Goal: Check status

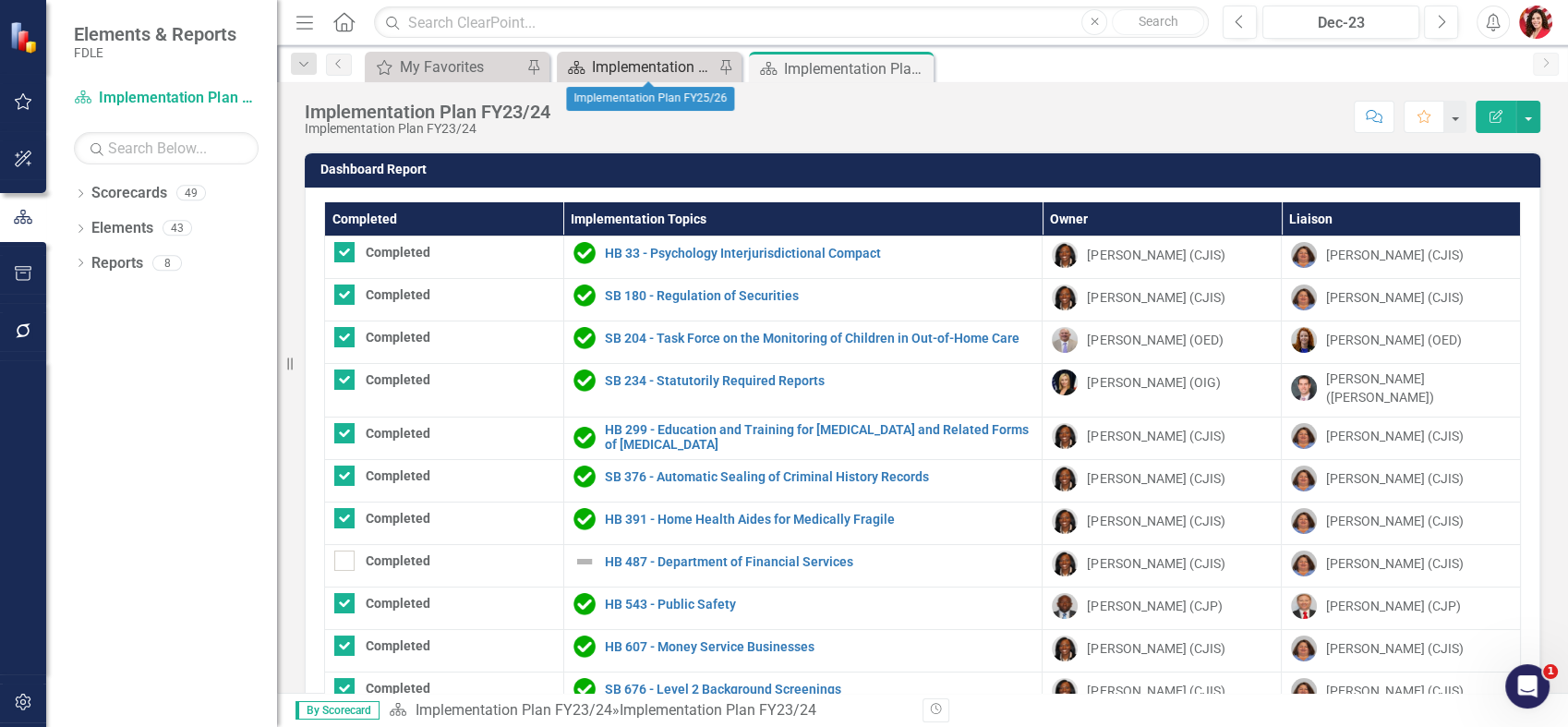
click at [659, 74] on div "Implementation Plan FY25/26" at bounding box center [652, 67] width 121 height 23
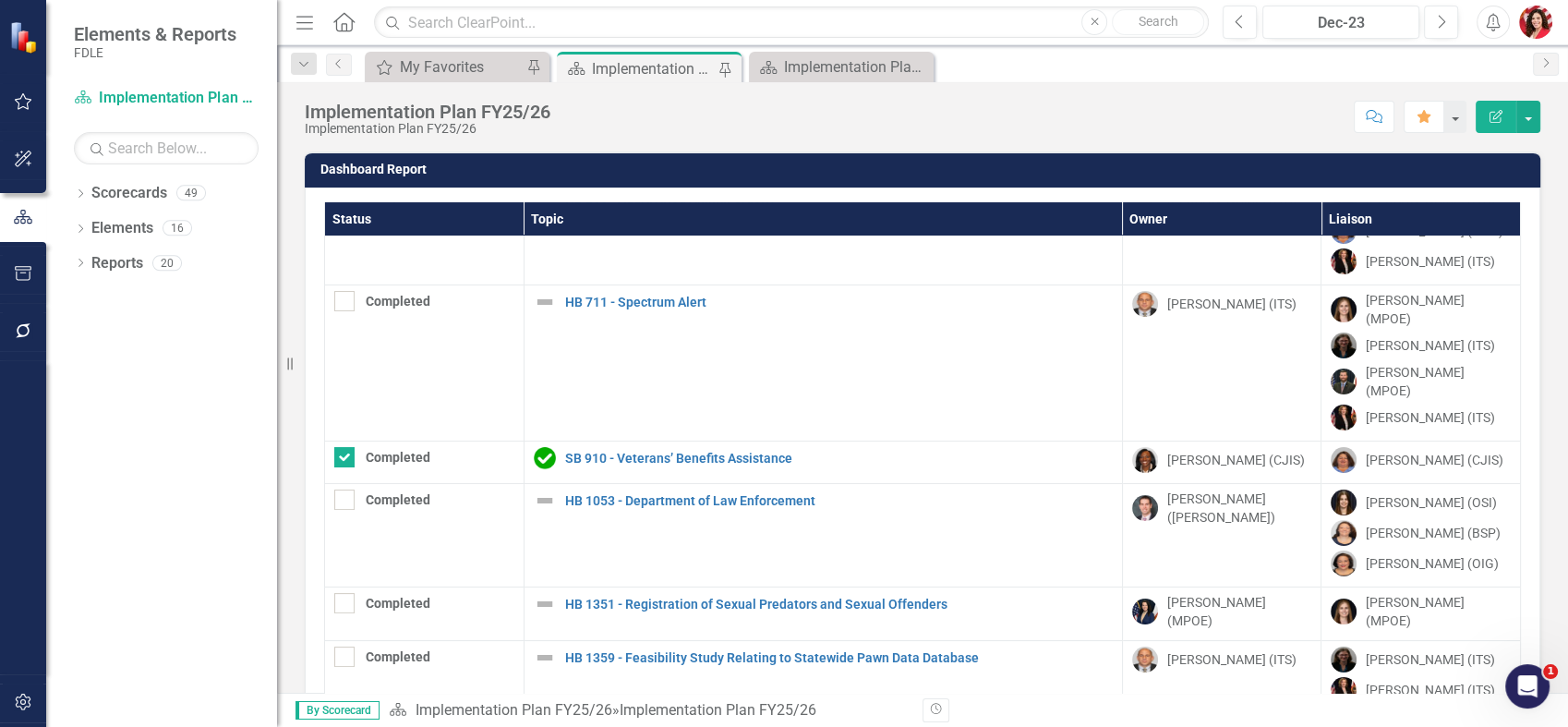
scroll to position [410, 0]
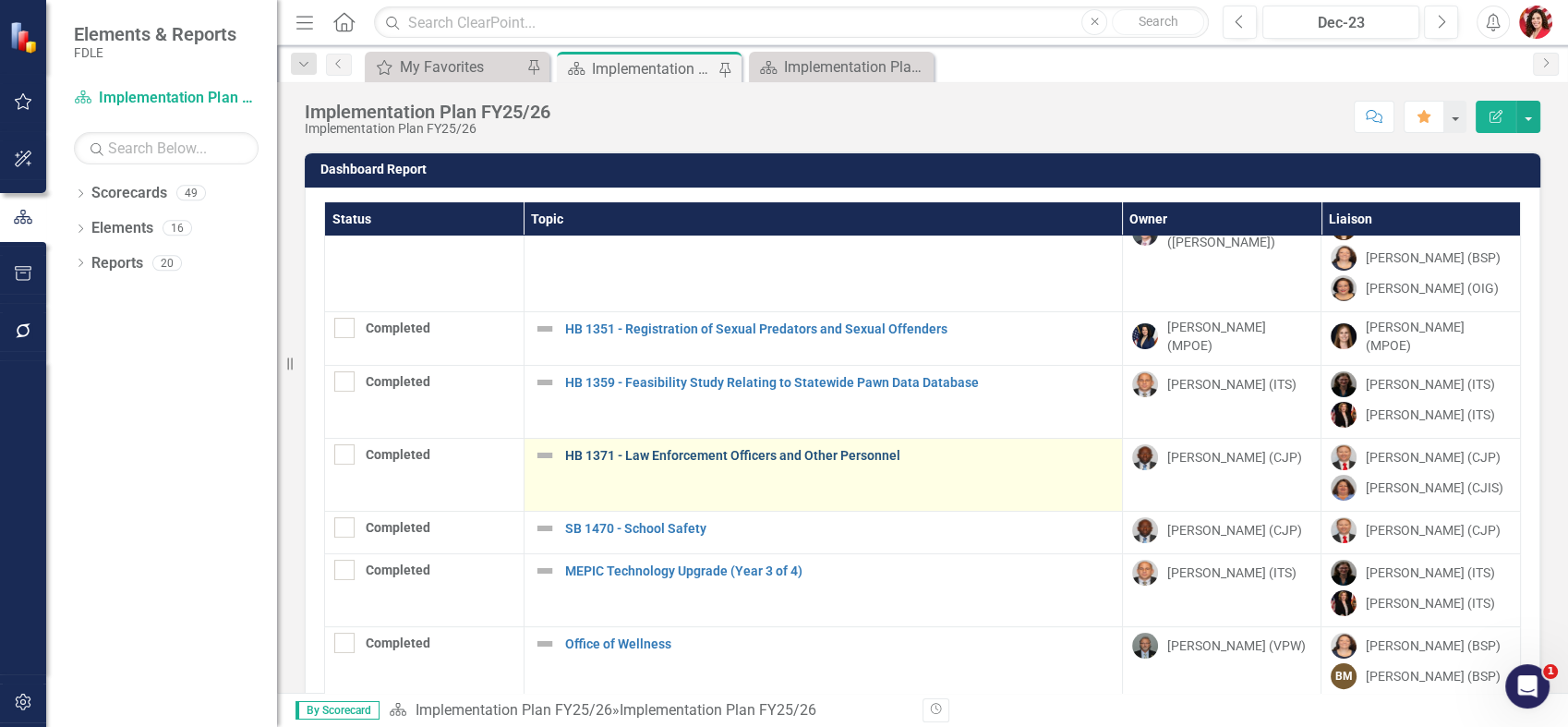
click at [648, 449] on link "HB 1371 - Law Enforcement Officers and Other Personnel" at bounding box center [839, 456] width 548 height 14
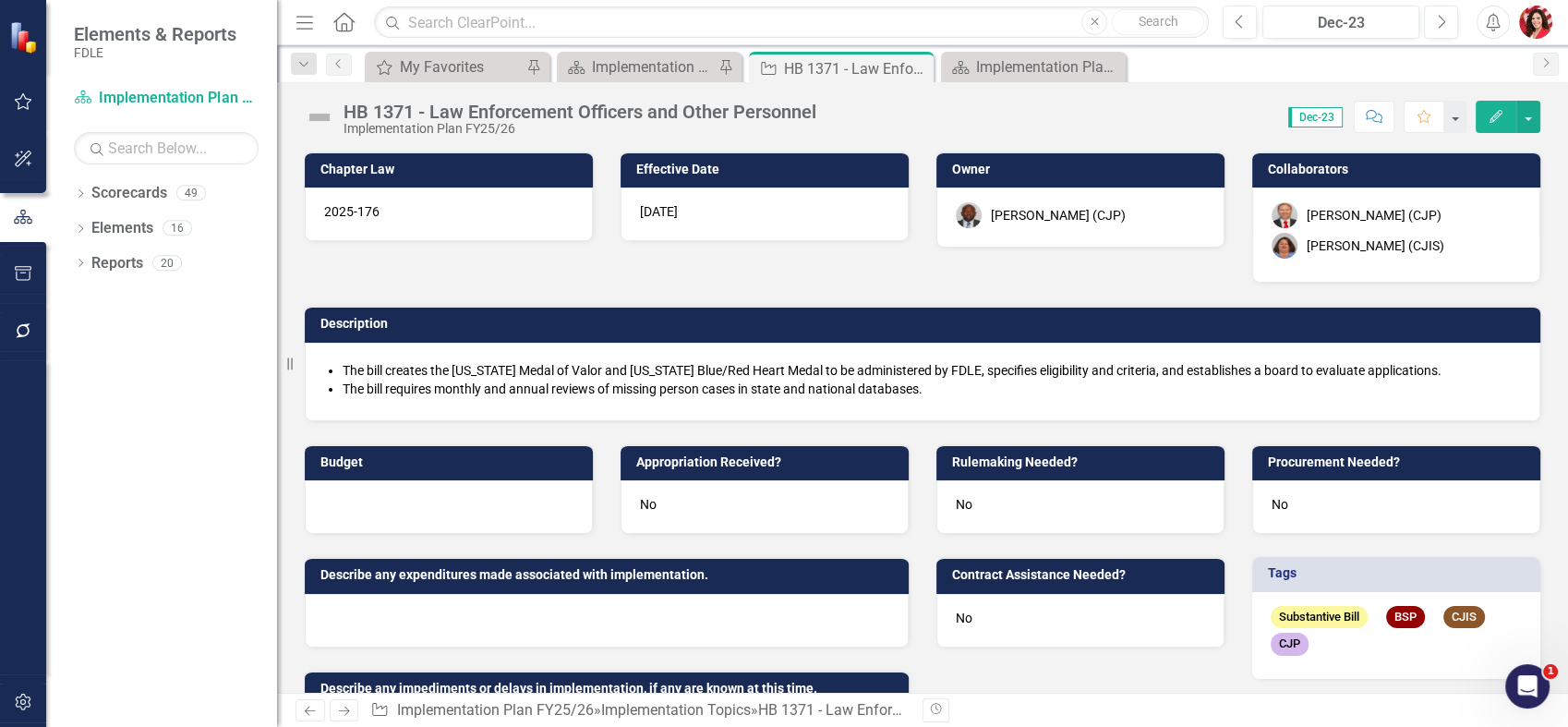
click at [1382, 122] on button "Comment" at bounding box center [1374, 117] width 41 height 32
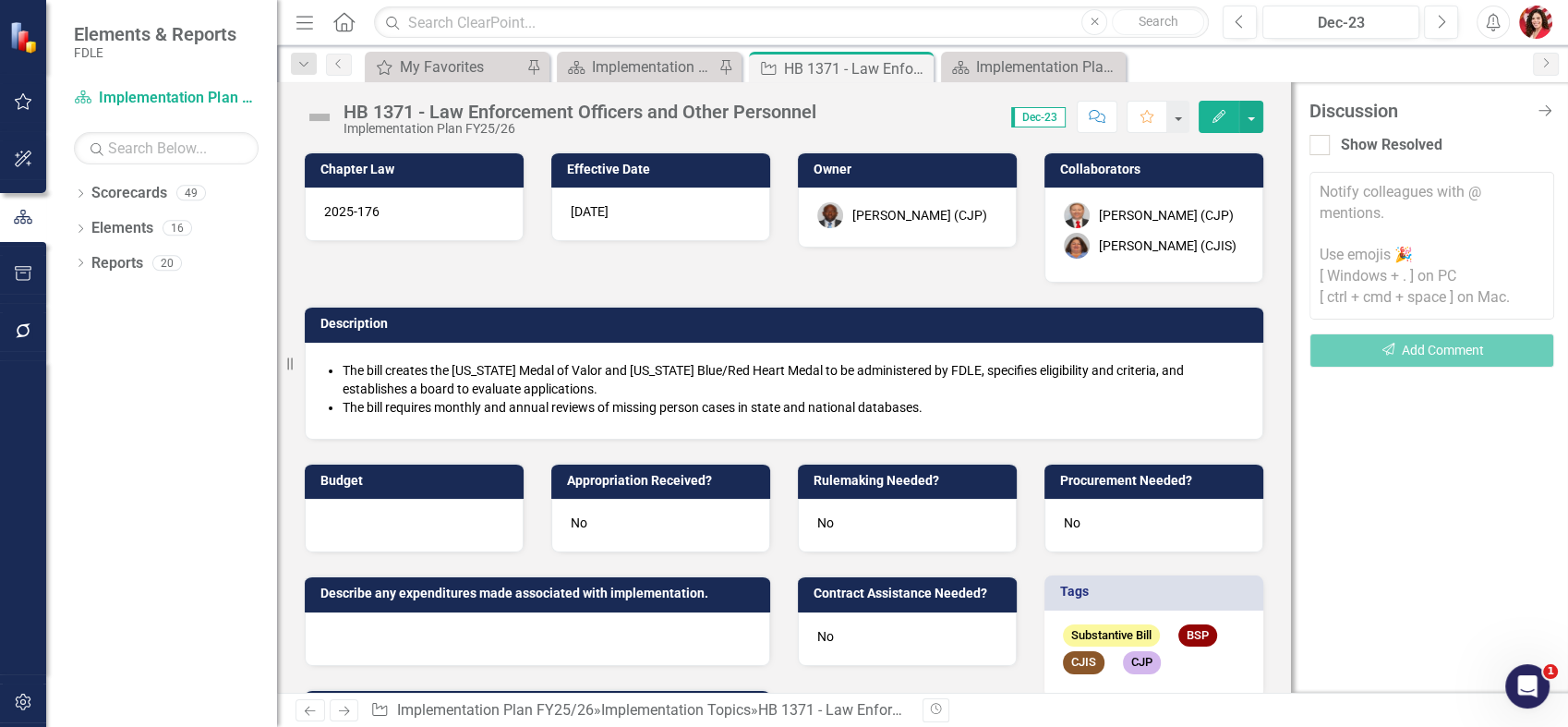
click at [1411, 485] on div "Discussion Close Discussion Bar Show Resolved Notify colleagues with @ mentions…" at bounding box center [1429, 388] width 277 height 610
click at [906, 120] on div "Score: N/A Dec-23 Completed Comment Favorite Edit" at bounding box center [1044, 117] width 438 height 31
click at [647, 66] on div "Implementation Plan FY25/26" at bounding box center [652, 67] width 121 height 23
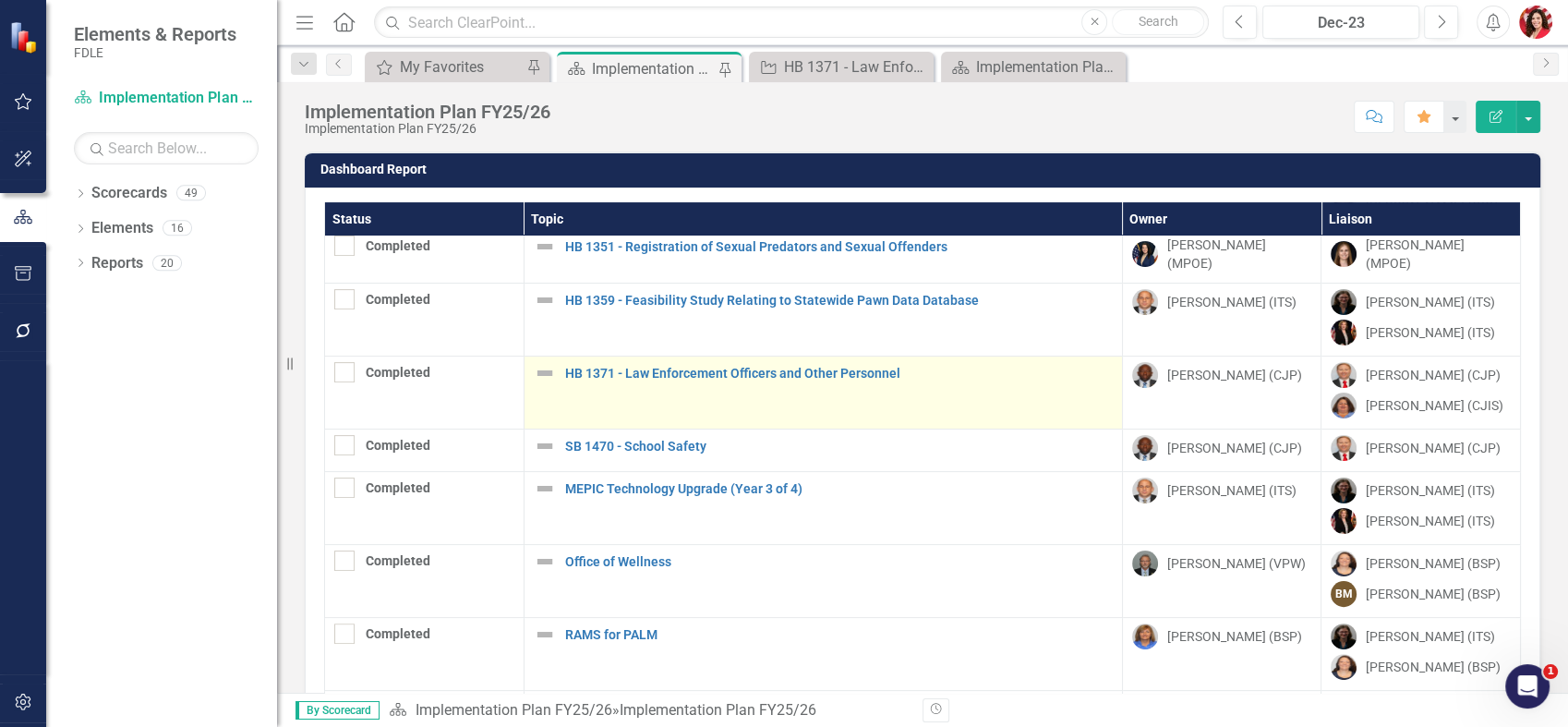
scroll to position [513, 0]
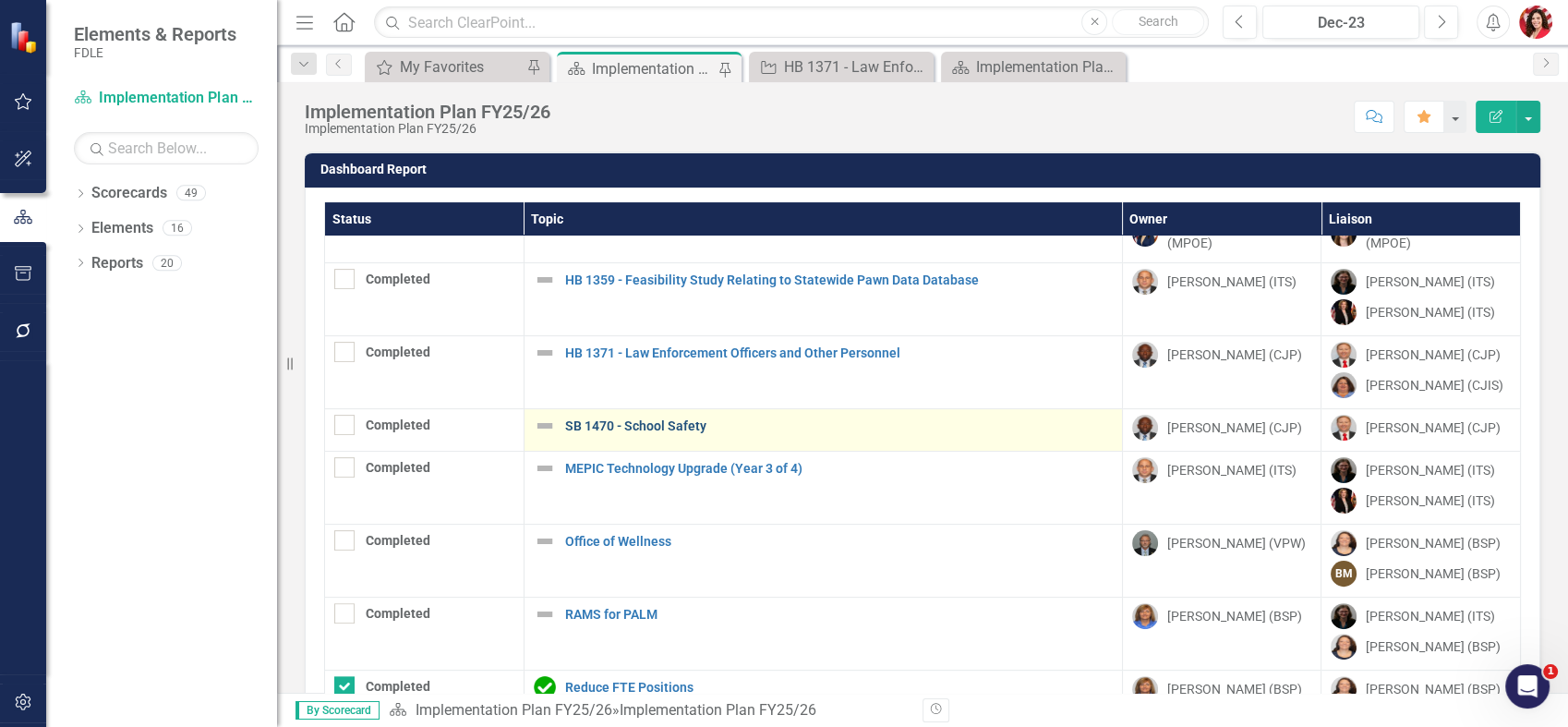
click at [658, 420] on link "SB 1470 - School Safety" at bounding box center [839, 427] width 548 height 14
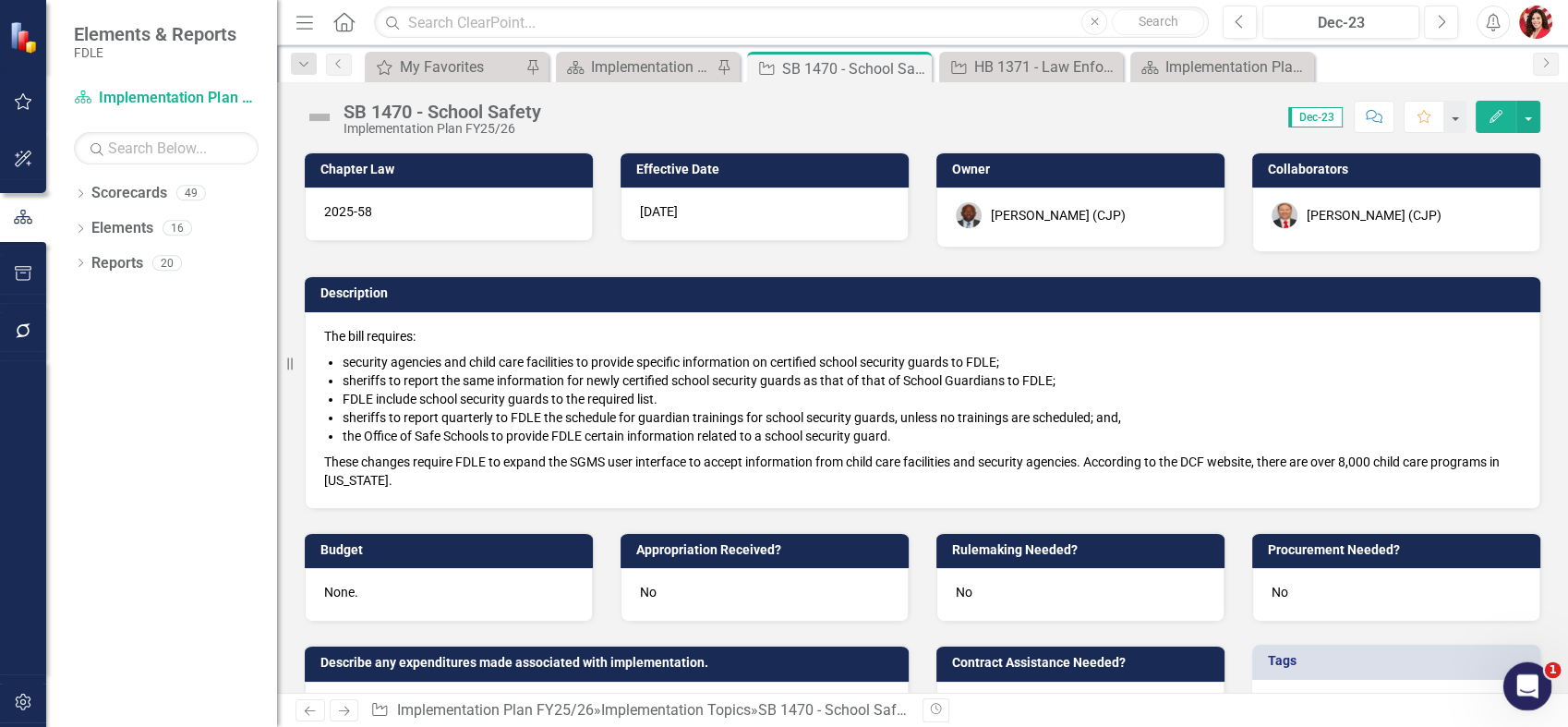
click at [1523, 690] on icon "Open Intercom Messenger" at bounding box center [1524, 683] width 30 height 30
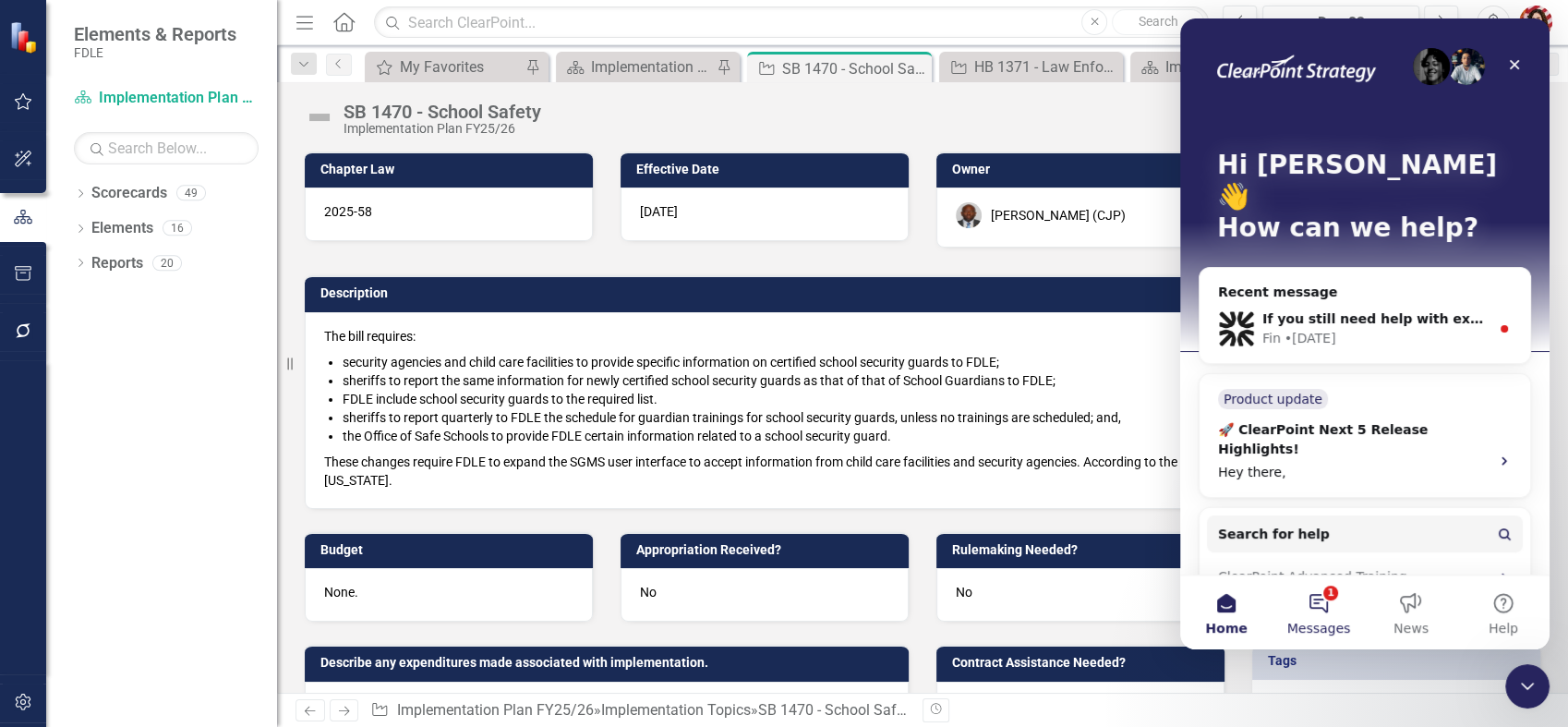
click at [1327, 606] on button "1 Messages" at bounding box center [1318, 612] width 92 height 74
